Goal: Navigation & Orientation: Go to known website

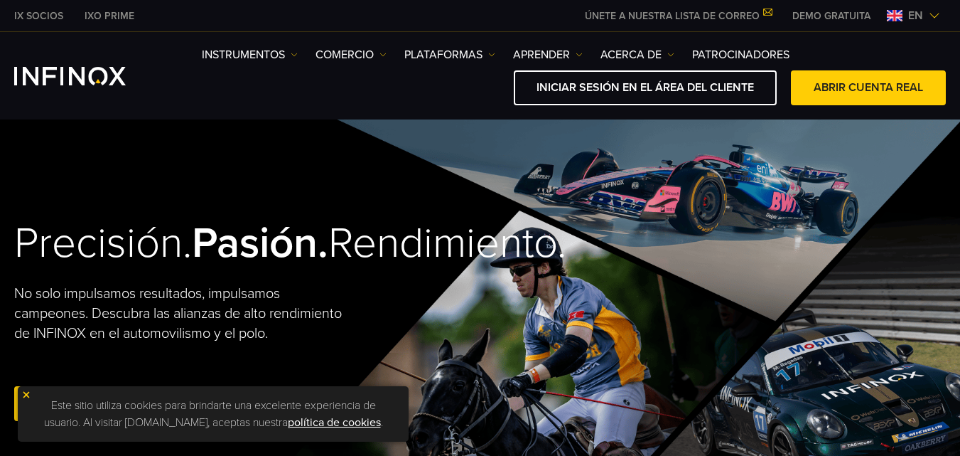
click at [935, 14] on img at bounding box center [934, 15] width 11 height 11
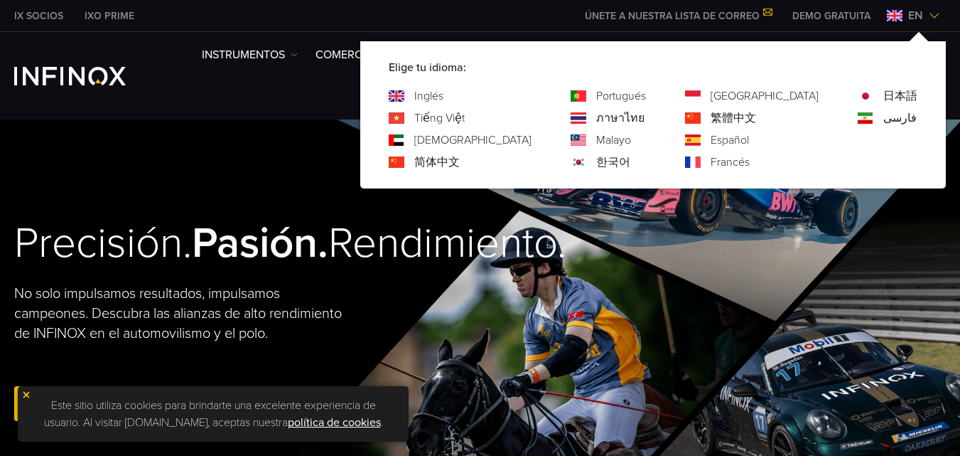
click at [749, 139] on font "Español" at bounding box center [730, 140] width 38 height 14
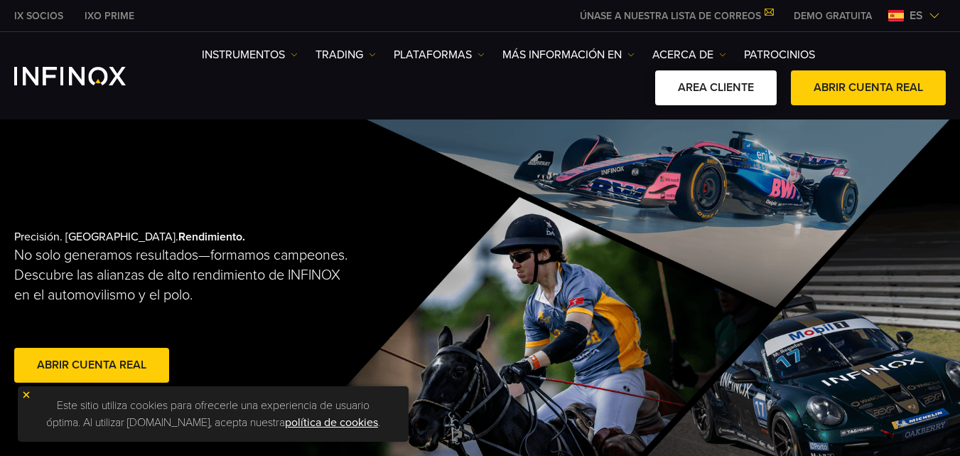
click at [738, 89] on link "AREA CLIENTE" at bounding box center [716, 87] width 122 height 35
